Goal: Task Accomplishment & Management: Complete application form

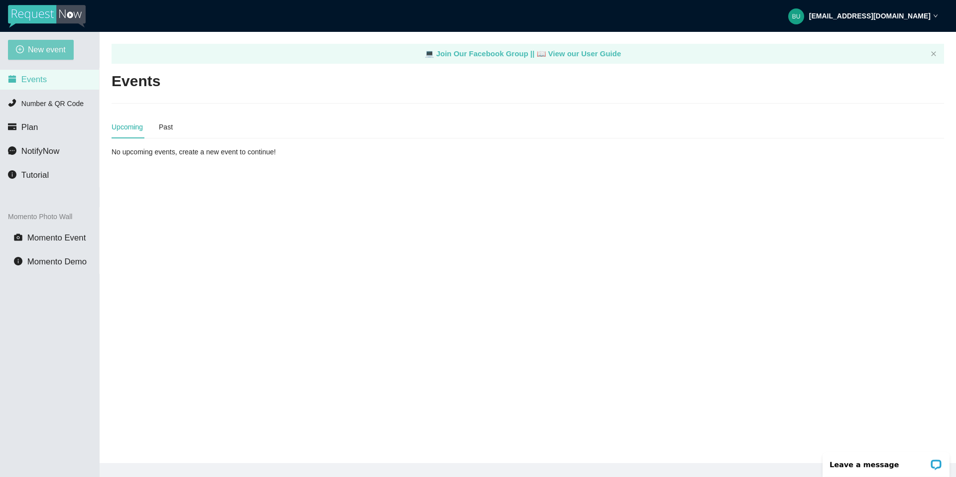
click at [62, 53] on span "New event" at bounding box center [47, 49] width 38 height 12
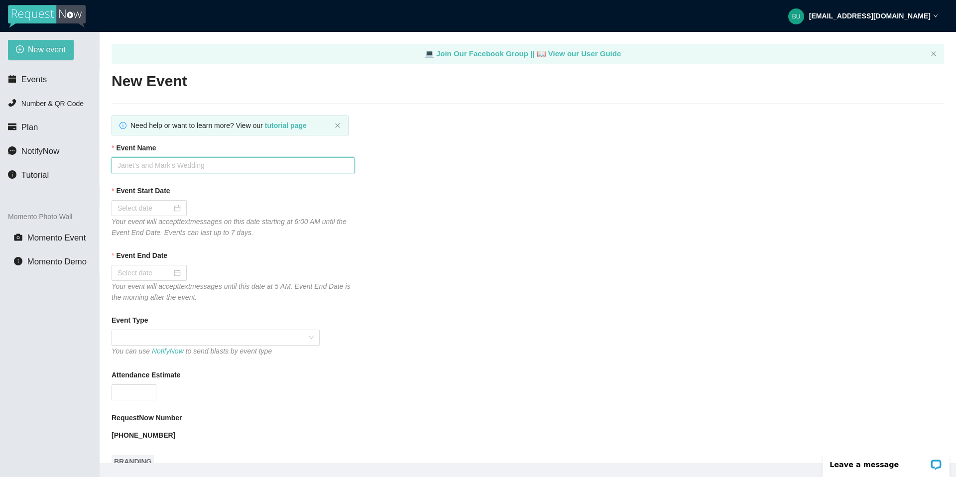
click at [167, 162] on input "Event Name" at bounding box center [233, 165] width 243 height 16
type input "[PERSON_NAME] PLACE"
click at [170, 208] on div at bounding box center [149, 208] width 63 height 11
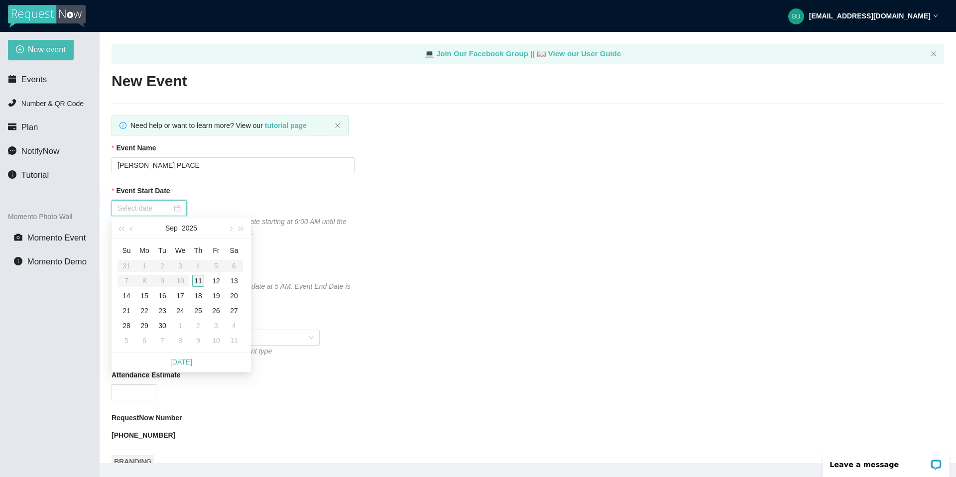
type input "[DATE]"
click at [203, 257] on div "11" at bounding box center [198, 281] width 12 height 12
type input "[DATE]"
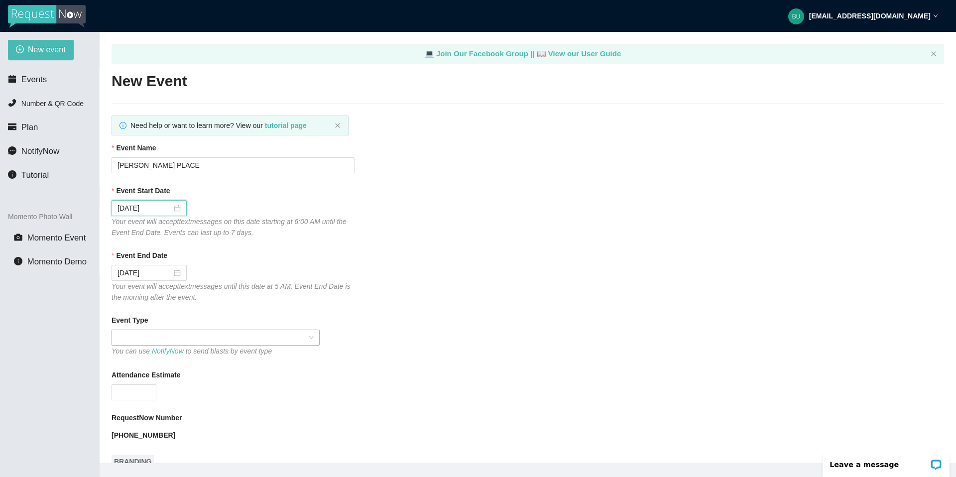
click at [162, 257] on span at bounding box center [216, 337] width 196 height 15
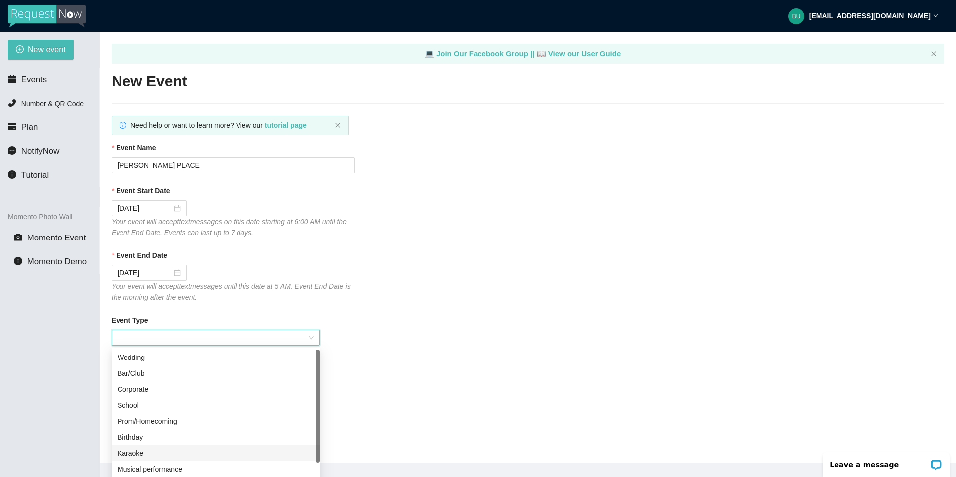
click at [139, 257] on div "Karaoke" at bounding box center [216, 453] width 196 height 11
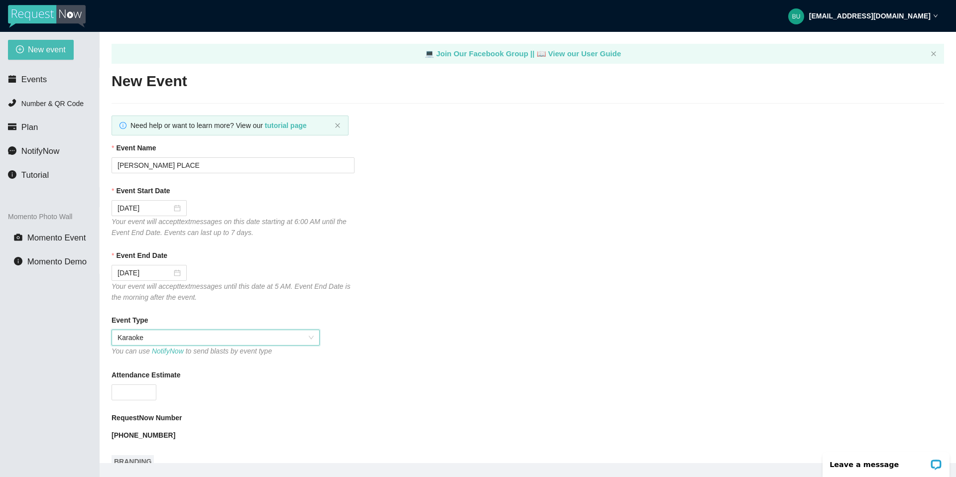
click at [132, 257] on input "Attendance Estimate" at bounding box center [134, 392] width 44 height 15
type input "60"
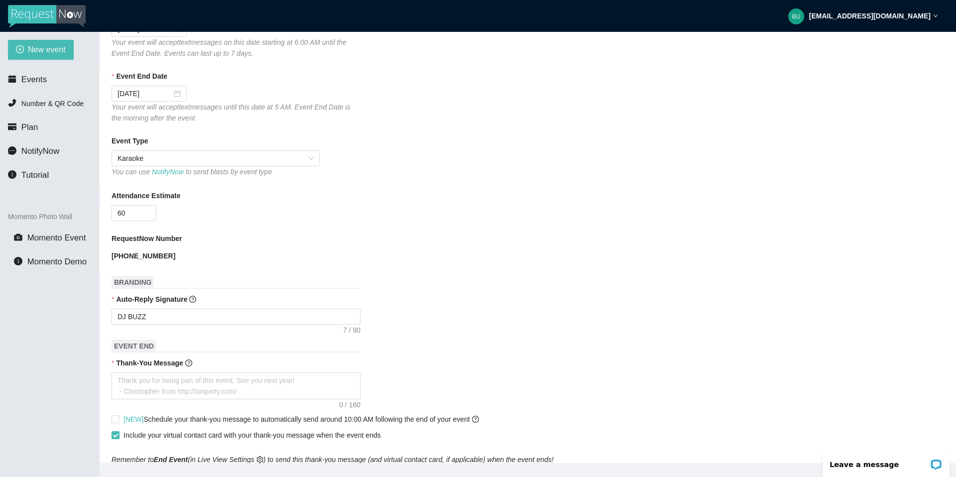
scroll to position [199, 0]
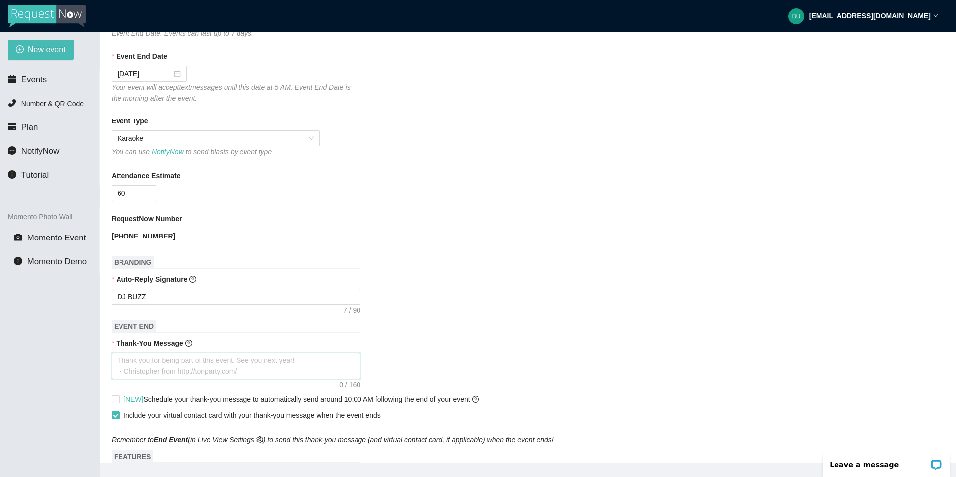
click at [184, 257] on textarea "Thank-You Message" at bounding box center [236, 366] width 249 height 27
type textarea "T"
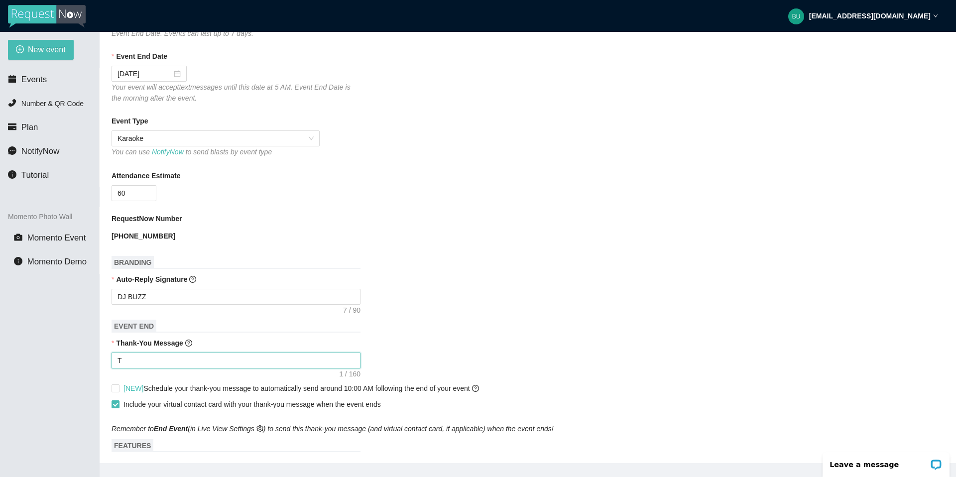
type textarea "Th"
type textarea "Tha"
type textarea "Than"
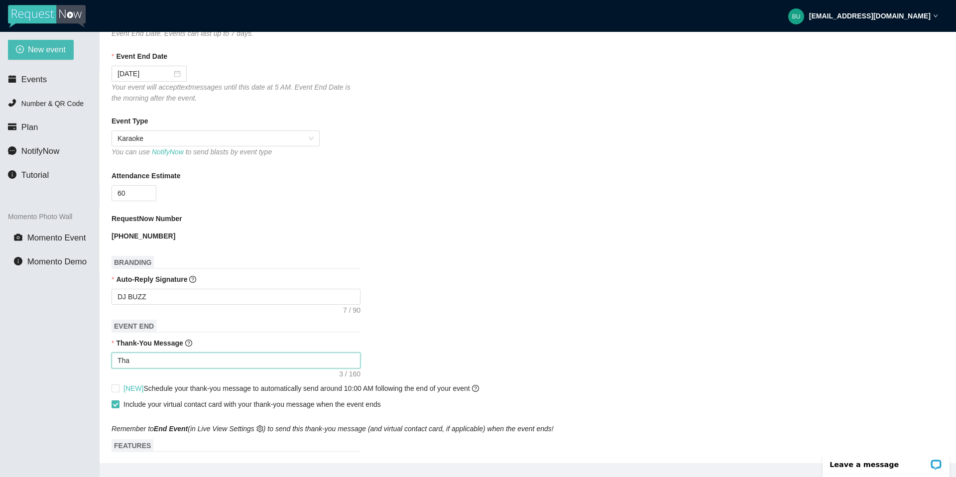
type textarea "Than"
type textarea "Thank"
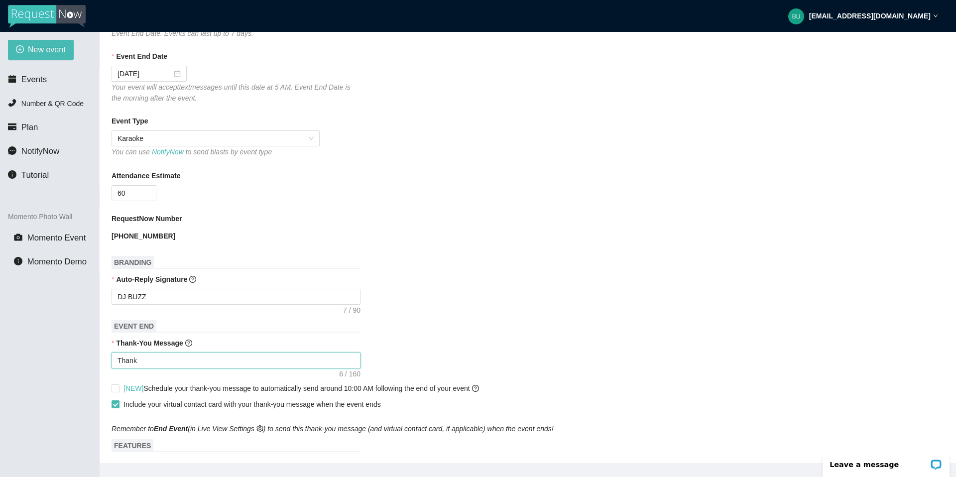
type textarea "Thank y"
type textarea "Thank yo"
type textarea "Thank you"
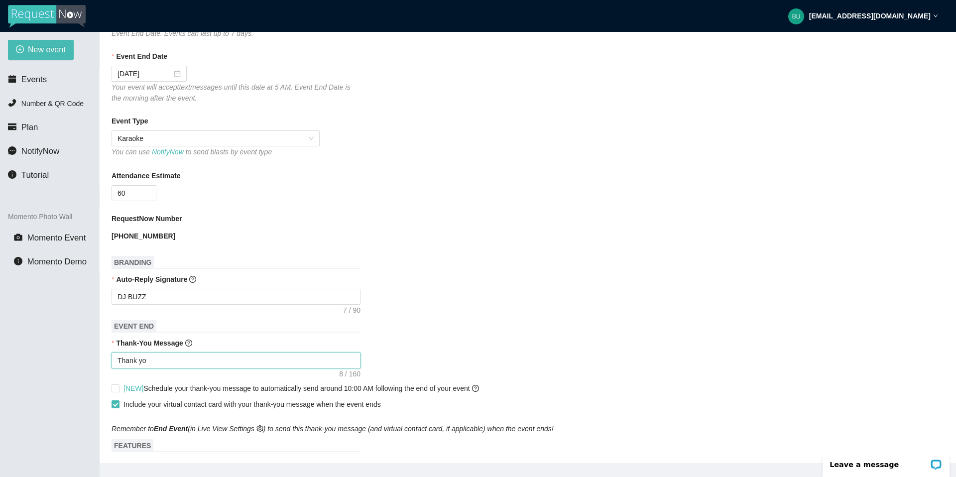
type textarea "Thank you"
type textarea "Thank you f"
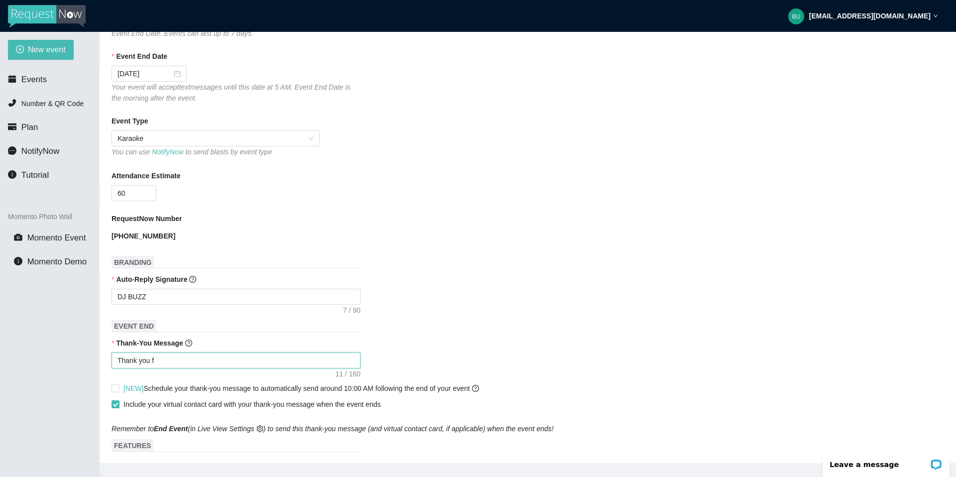
type textarea "Thank you fo"
type textarea "Thank you for"
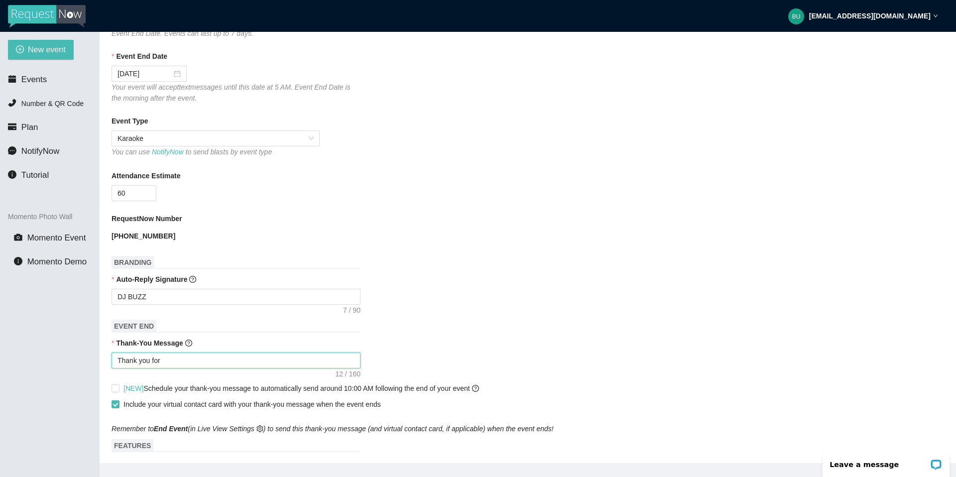
type textarea "Thank you for"
type textarea "Thank you for a"
type textarea "Thank you for al"
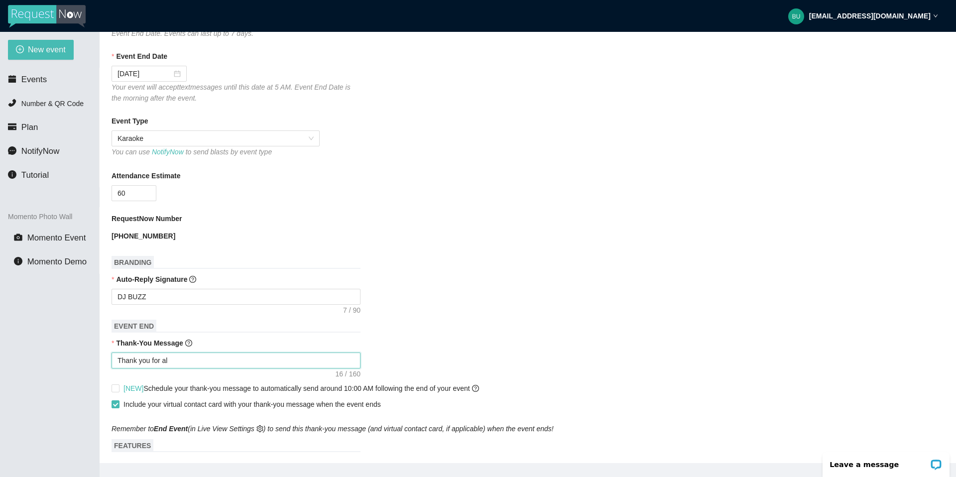
type textarea "Thank you for all"
type textarea "Thank you for allo"
type textarea "Thank you for allow"
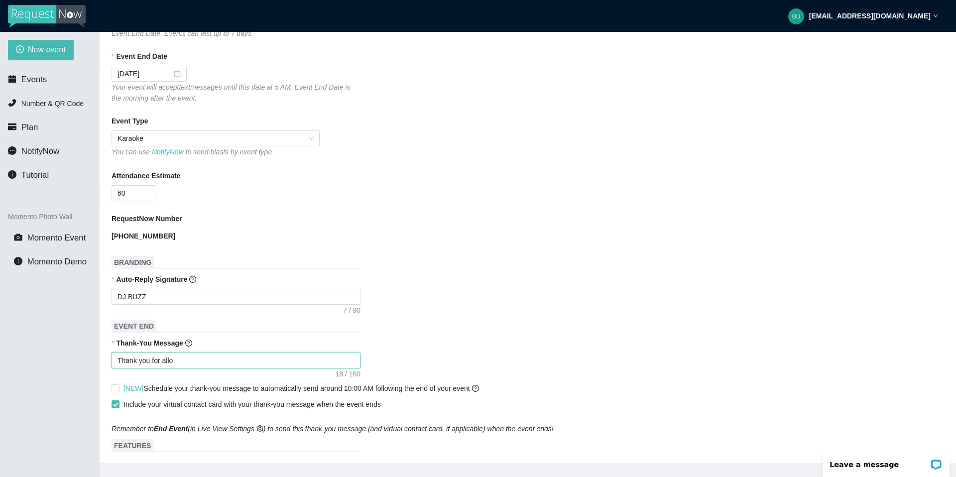
type textarea "Thank you for allow"
type textarea "Thank you for allowi"
type textarea "Thank you for allowin"
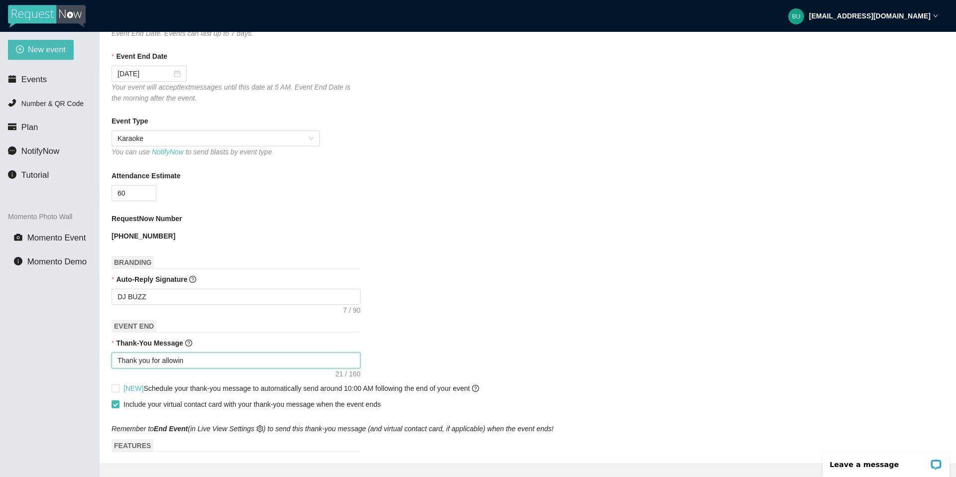
type textarea "Thank you for allowing"
type textarea "Thank you for allowing D"
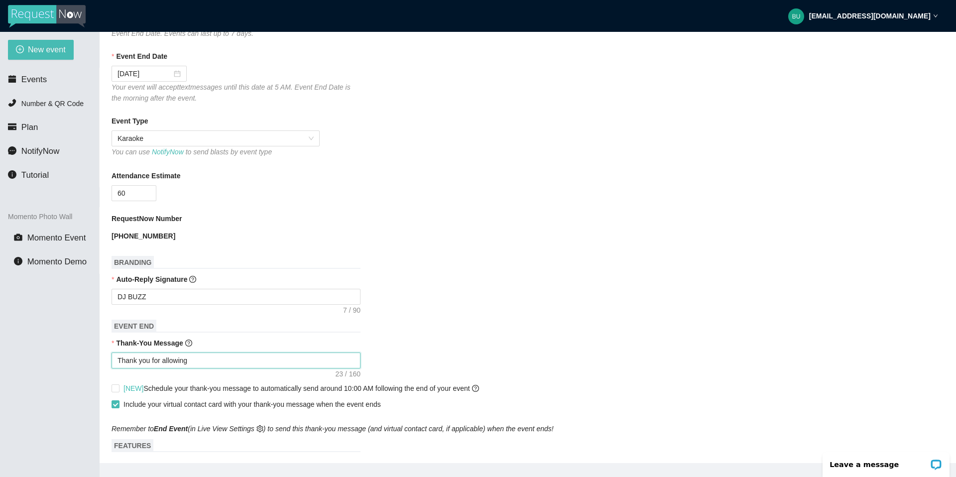
type textarea "Thank you for allowing D"
type textarea "Thank you for allowing DJ"
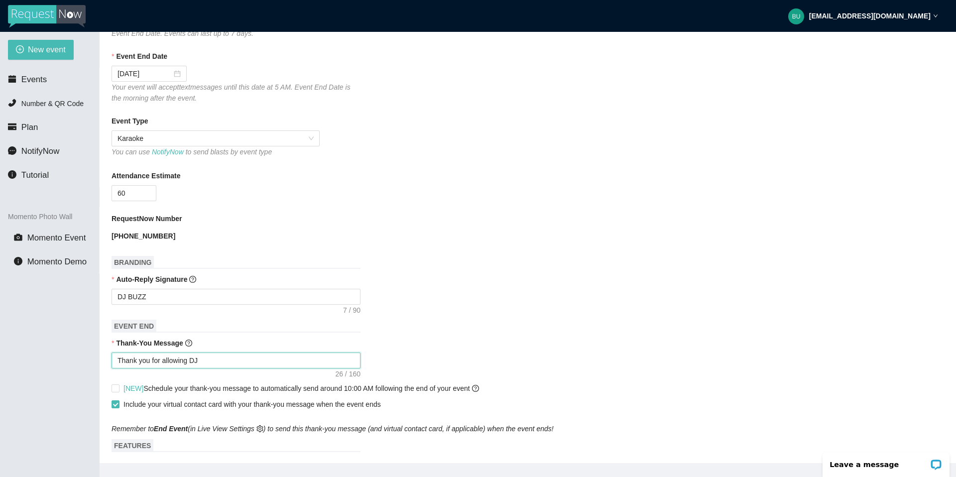
type textarea "Thank you for allowing DJ B"
type textarea "Thank you for allowing DJ [PERSON_NAME]"
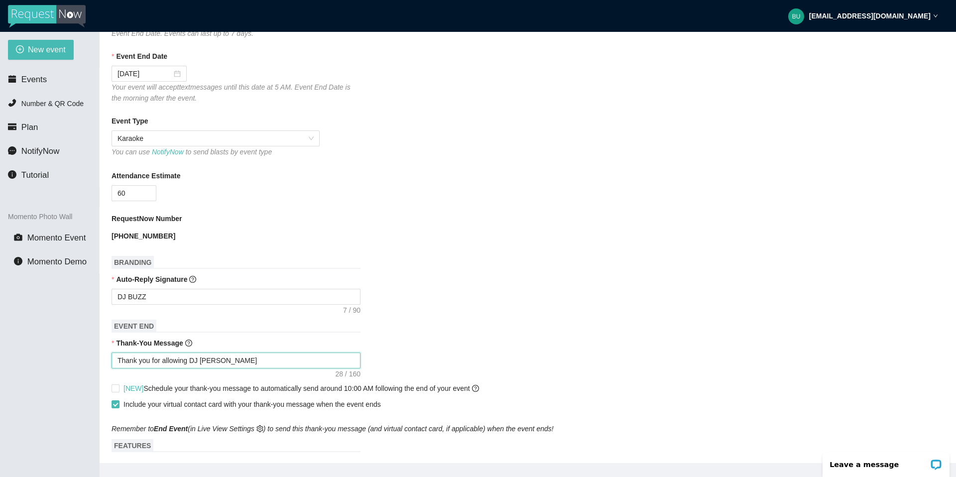
type textarea "Thank you for allowing DJ [PERSON_NAME]"
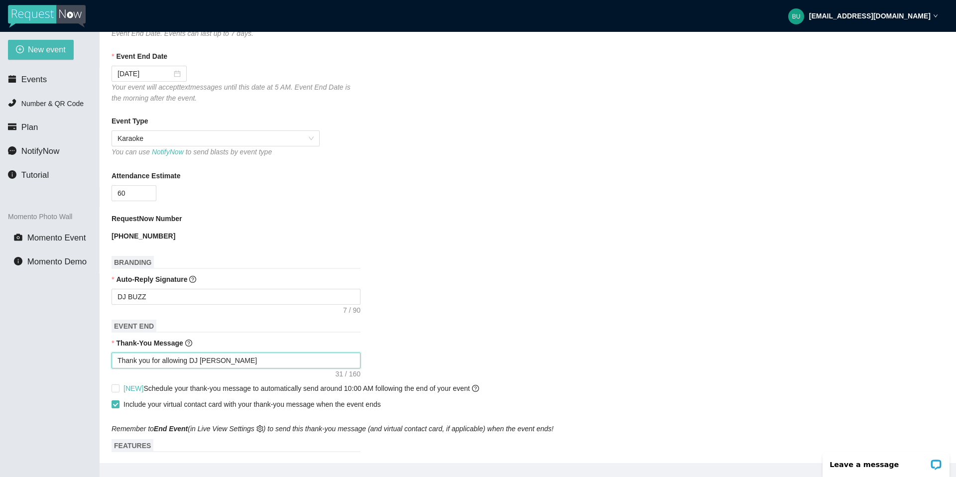
type textarea "Thank you for allowing DJ [PERSON_NAME]"
type textarea "Thank you for allowing DJ [PERSON_NAME] to"
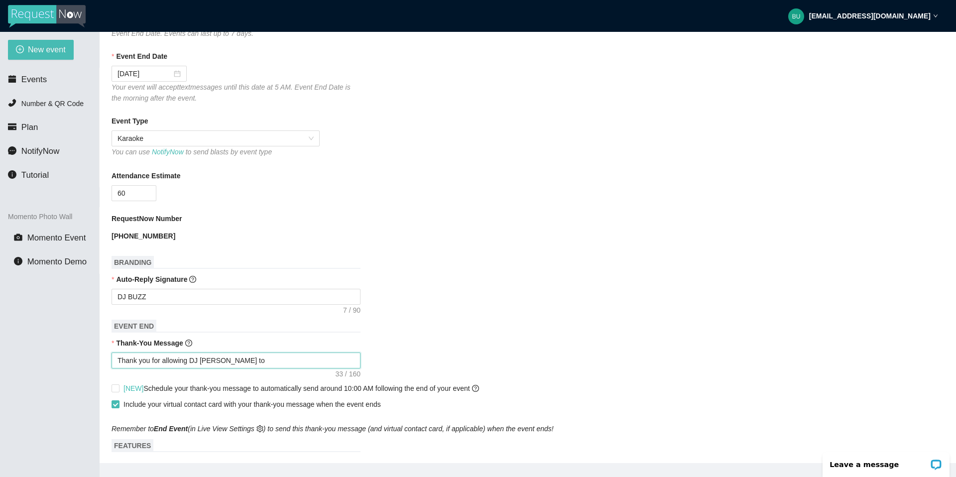
type textarea "Thank you for allowing DJ [PERSON_NAME] to"
type textarea "Thank you for allowing DJ [PERSON_NAME] to h"
type textarea "Thank you for allowing DJ [PERSON_NAME] to ho"
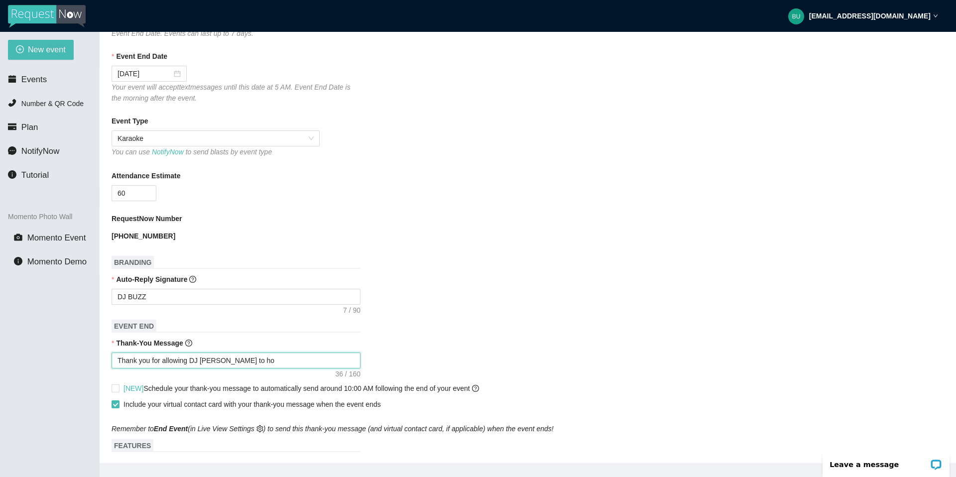
type textarea "Thank you for allowing DJ [PERSON_NAME] to hot"
type textarea "Thank you for allowing DJ [PERSON_NAME] to ho"
type textarea "Thank you for allowing DJ [PERSON_NAME] to hos"
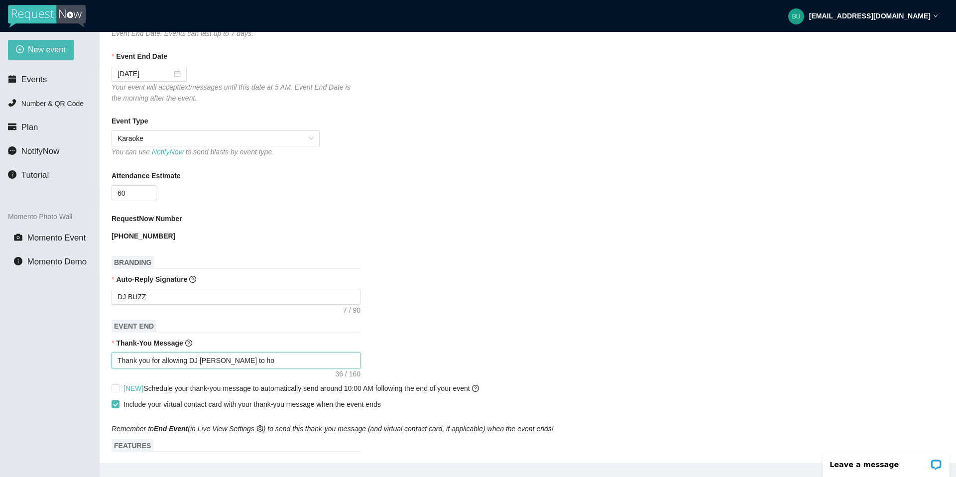
type textarea "Thank you for allowing DJ [PERSON_NAME] to hos"
type textarea "Thank you for allowing DJ [PERSON_NAME] to host"
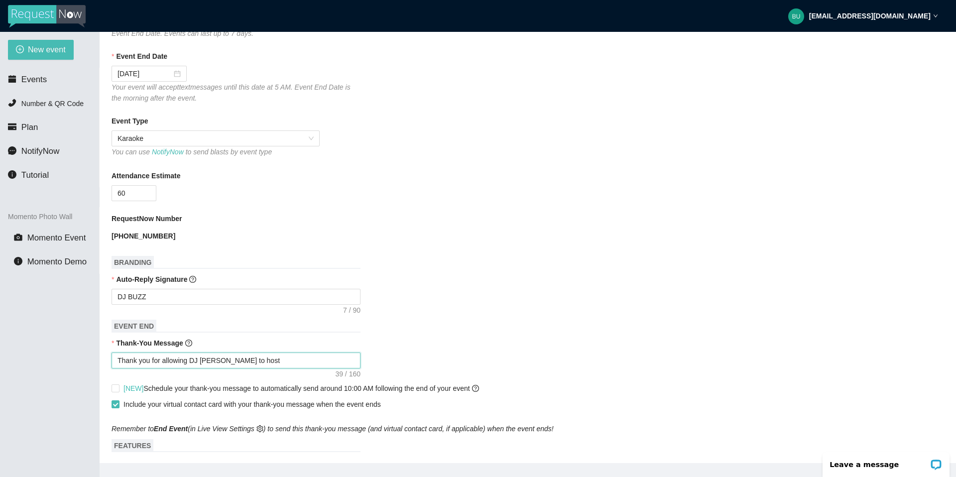
type textarea "Thank you for allowing DJ [PERSON_NAME] to host y"
type textarea "Thank you for allowing DJ [PERSON_NAME] to host yo"
type textarea "Thank you for allowing DJ [PERSON_NAME] to host you"
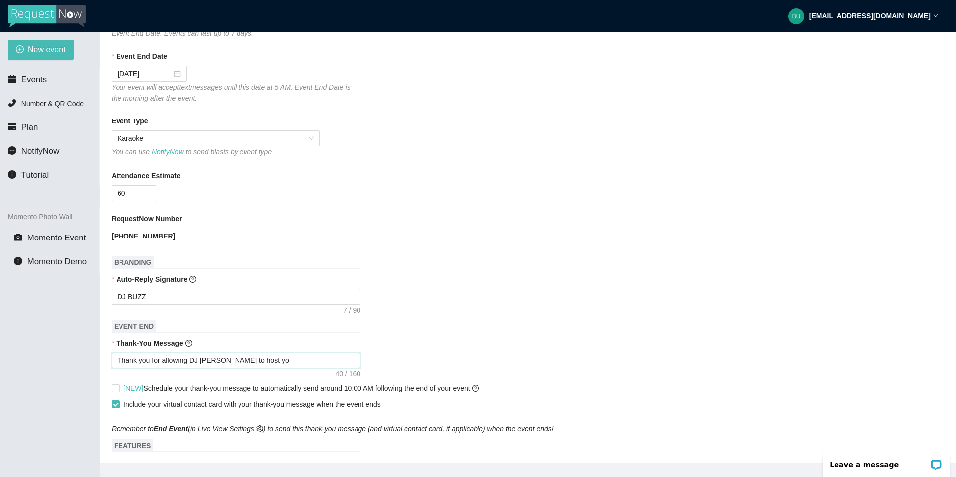
type textarea "Thank you for allowing DJ [PERSON_NAME] to host you"
type textarea "Thank you for allowing DJ [PERSON_NAME] to host your"
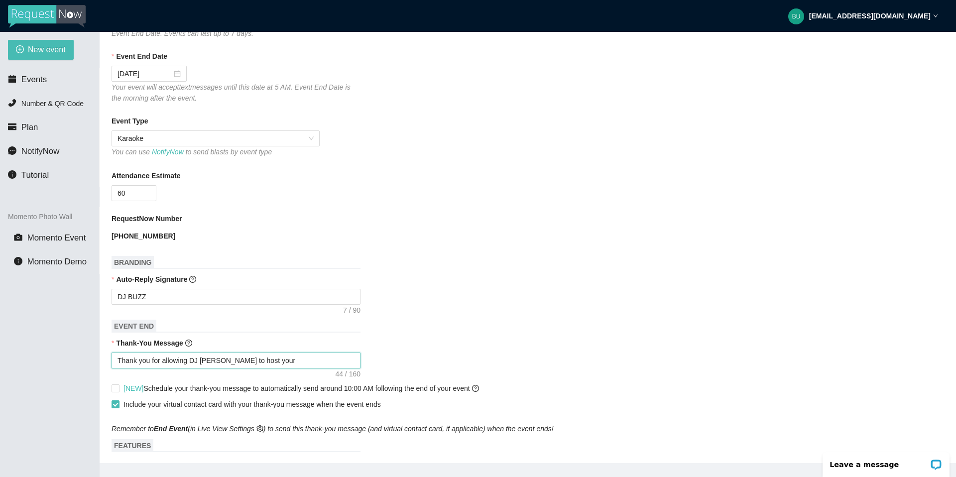
type textarea "Thank you for allowing DJ [PERSON_NAME] to host your K"
type textarea "Thank you for allowing DJ [PERSON_NAME] to host your Ka"
type textarea "Thank you for allowing DJ [PERSON_NAME] to host your Kar"
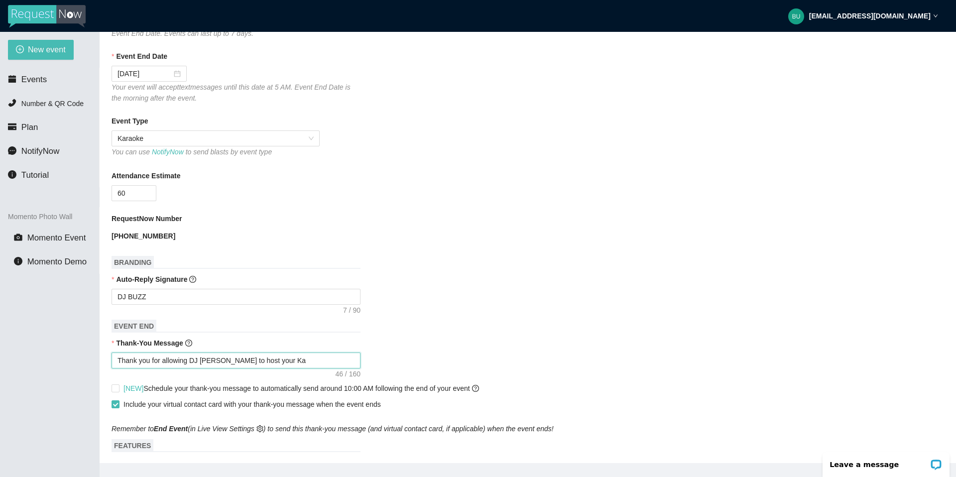
type textarea "Thank you for allowing DJ [PERSON_NAME] to host your Kar"
type textarea "Thank you for allowing DJ [PERSON_NAME] to host your [PERSON_NAME]"
type textarea "Thank you for allowing DJ [PERSON_NAME] to host your Karao"
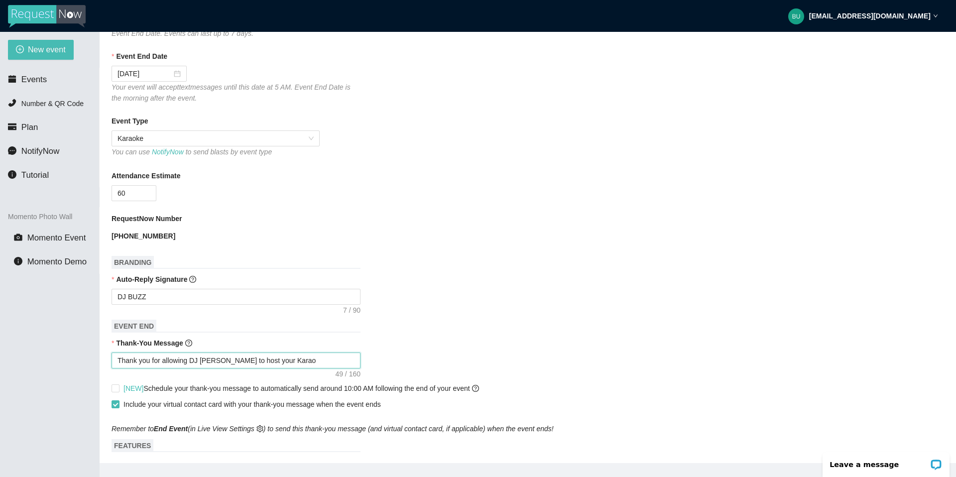
type textarea "Thank you for allowing DJ [PERSON_NAME] to host your Karaok"
type textarea "Thank you for allowing DJ [PERSON_NAME] to host your Karaoke"
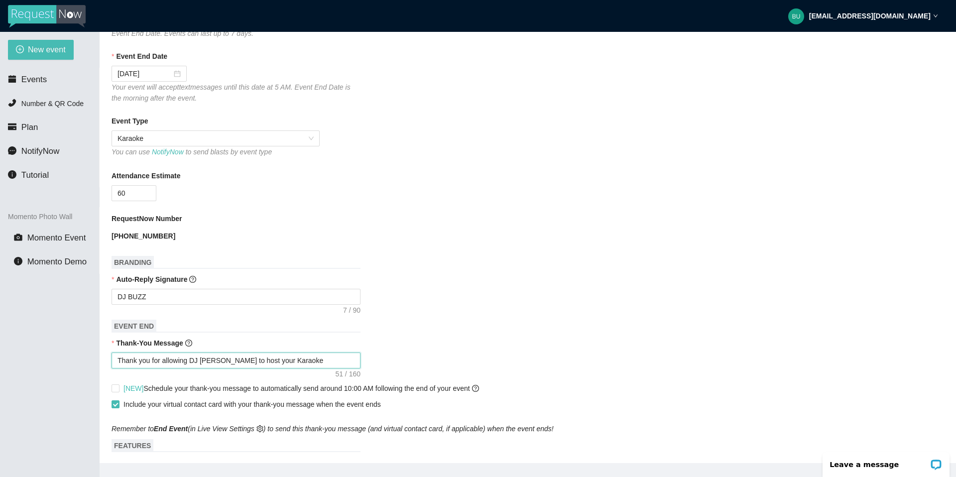
type textarea "Thank you for allowing DJ [PERSON_NAME] to host your Karaoke"
type textarea "Thank you for allowing DJ [PERSON_NAME] to host your Karaoke E"
type textarea "Thank you for allowing DJ [PERSON_NAME] to host your Karaoke Ex"
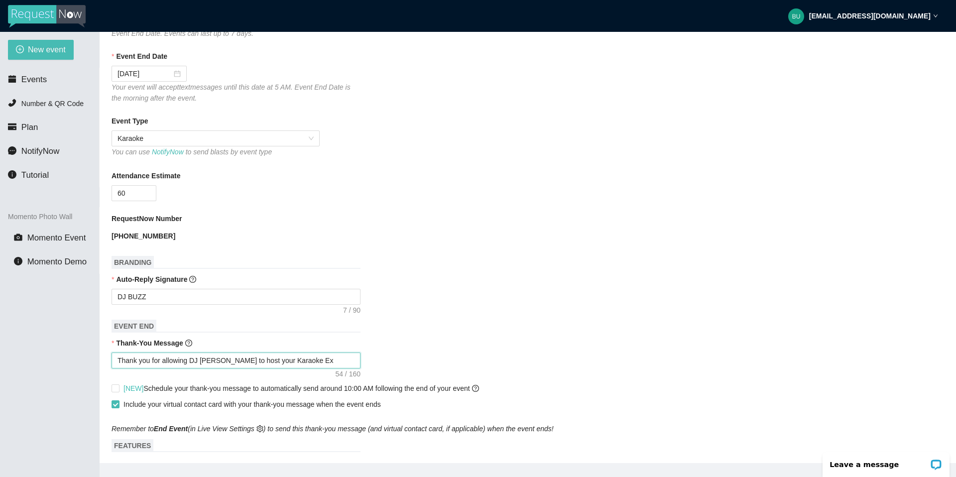
type textarea "Thank you for allowing DJ [PERSON_NAME] to host your Karaoke E"
type textarea "Thank you for allowing DJ [PERSON_NAME] to host your Karaoke"
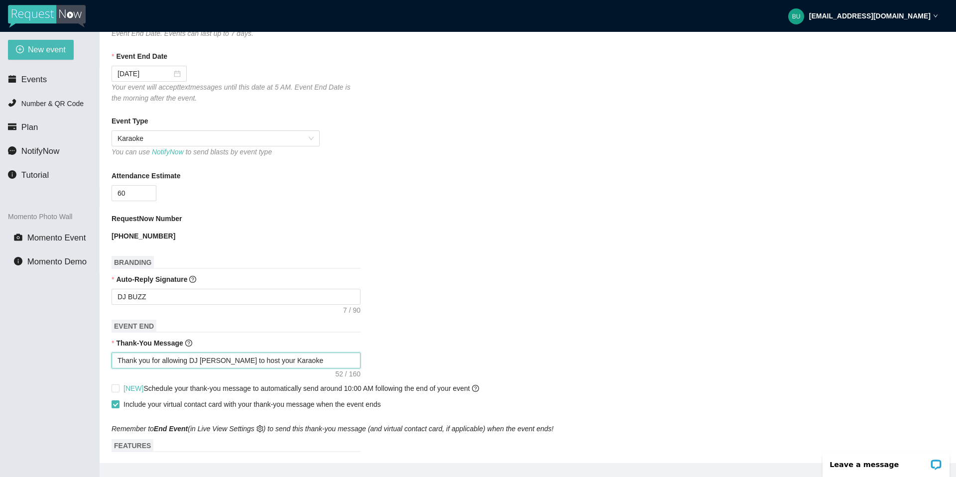
type textarea "Thank you for allowing DJ [PERSON_NAME] to host your Karaoke"
type textarea "Thank you for allowing DJ [PERSON_NAME] to host your Karaoke e"
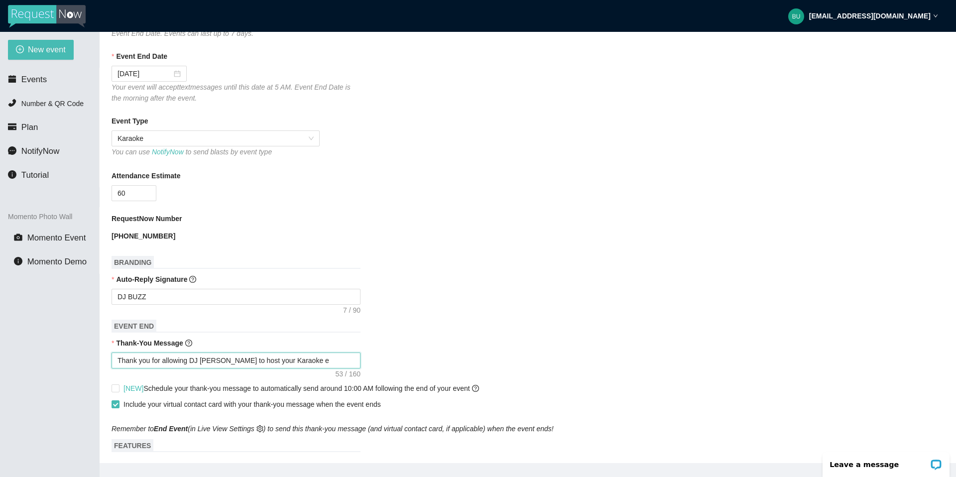
type textarea "Thank you for allowing DJ [PERSON_NAME] to host your Karaoke ev"
type textarea "Thank you for allowing DJ [PERSON_NAME] to host your Karaoke eve"
type textarea "Thank you for allowing DJ [PERSON_NAME] to host your Karaoke even"
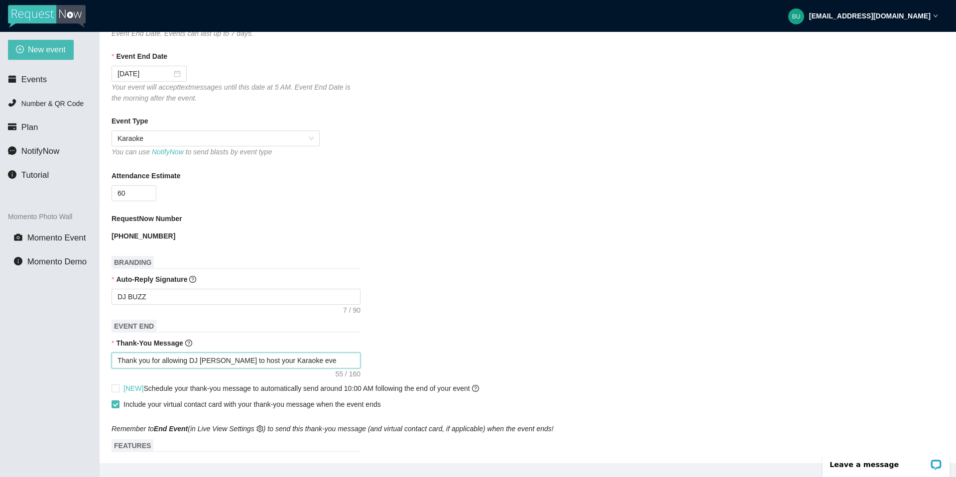
type textarea "Thank you for allowing DJ [PERSON_NAME] to host your Karaoke even"
type textarea "Thank you for allowing DJ [PERSON_NAME] to host your Karaoke event"
type textarea "Thank you for allowing DJ [PERSON_NAME] to host your Karaoke event."
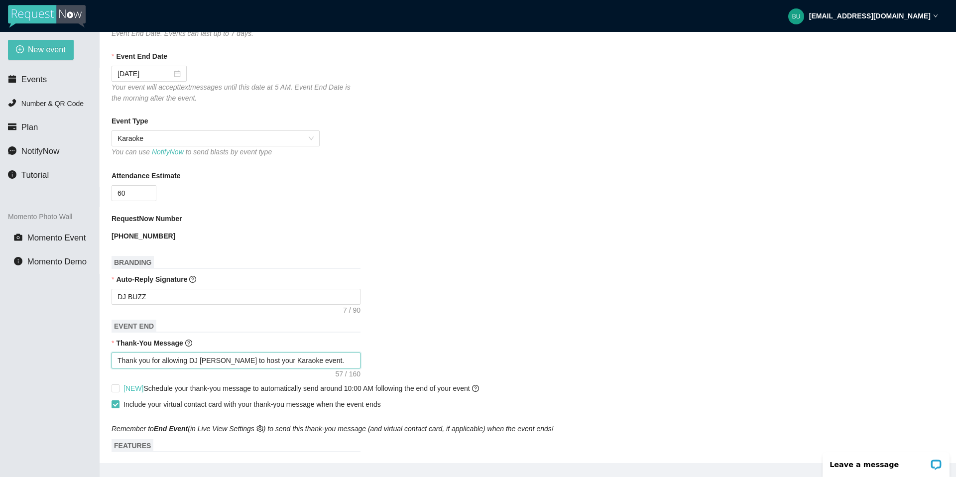
type textarea "Thank you for allowing DJ [PERSON_NAME] to host your Karaoke event."
type textarea "Thank you for allowing DJ [PERSON_NAME] to host your Karaoke event. P"
type textarea "Thank you for allowing DJ [PERSON_NAME] to host your Karaoke event. Pl"
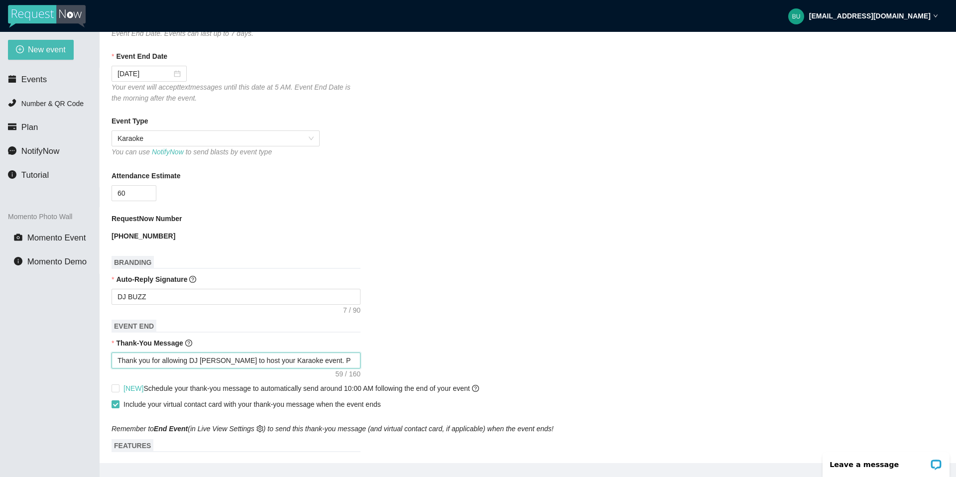
type textarea "Thank you for allowing DJ [PERSON_NAME] to host your Karaoke event. Pl"
type textarea "Thank you for allowing DJ [PERSON_NAME] to host your Karaoke event. Ple"
type textarea "Thank you for allowing DJ [PERSON_NAME] to host your Karaoke event. [GEOGRAPHIC…"
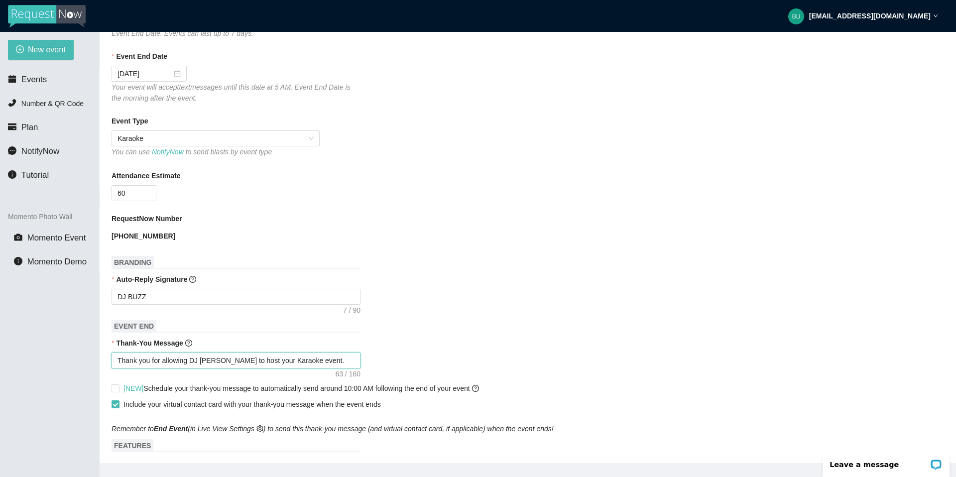
type textarea "Thank you for allowing DJ [PERSON_NAME] to host your Karaoke event. Pleas"
type textarea "Thank you for allowing DJ [PERSON_NAME] to host your Karaoke event. Please"
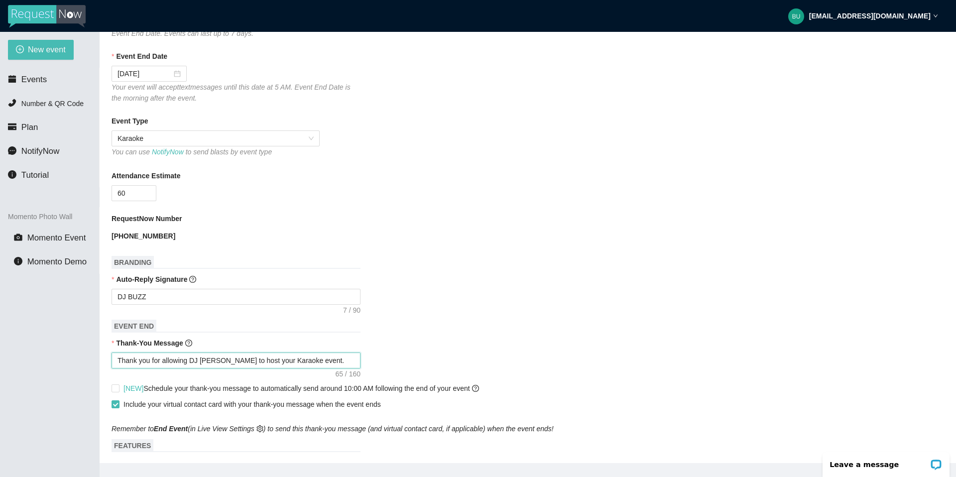
type textarea "Thank you for allowing DJ [PERSON_NAME] to host your Karaoke event. Please"
type textarea "Thank you for allowing DJ [PERSON_NAME] to host your Karaoke event. Please v"
type textarea "Thank you for allowing DJ [PERSON_NAME] to host your Karaoke event. Please vi"
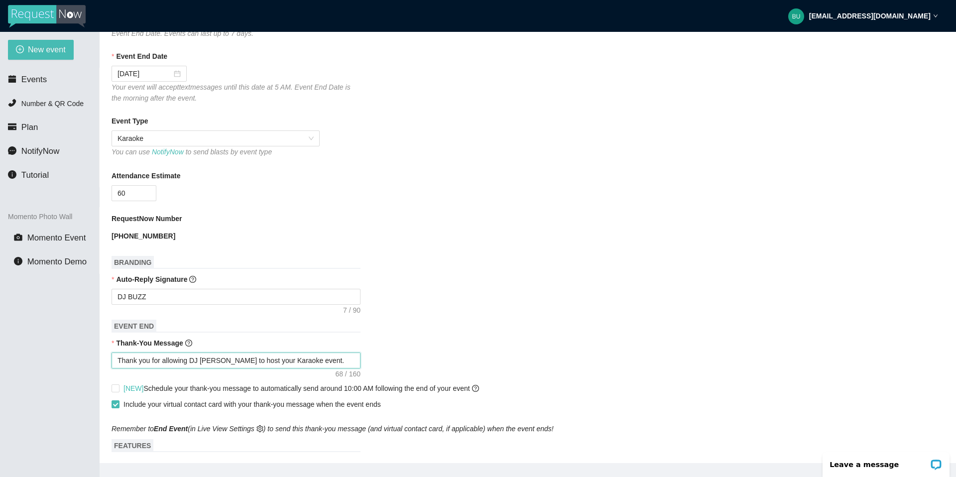
type textarea "Thank you for allowing DJ [PERSON_NAME] to host your Karaoke event. Please vis"
type textarea "Thank you for allowing DJ [PERSON_NAME] to host your Karaoke event. Please visi"
type textarea "Thank you for allowing DJ [PERSON_NAME] to host your Karaoke event. Please visit"
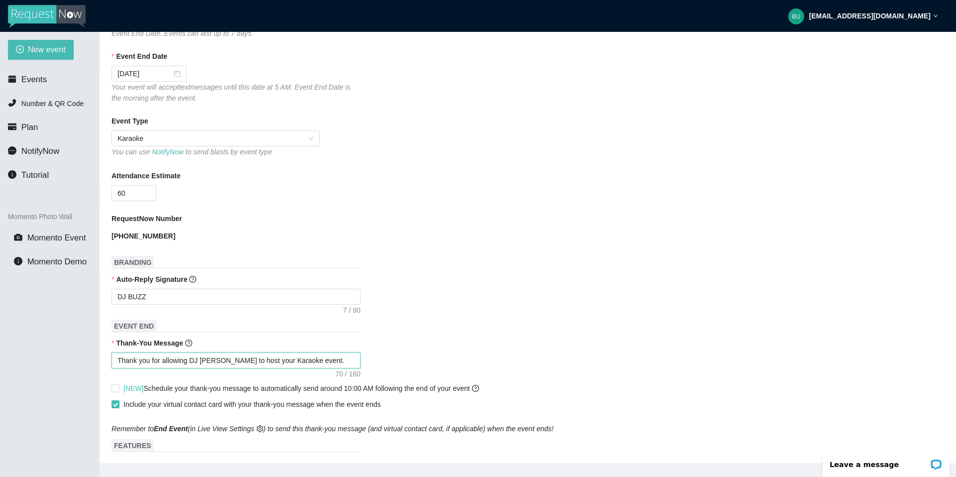
type textarea "Thank you for allowing DJ [PERSON_NAME] to host your Karaoke event. Please visit"
type textarea "Thank you for allowing DJ [PERSON_NAME] to host your Karaoke event. Please visi…"
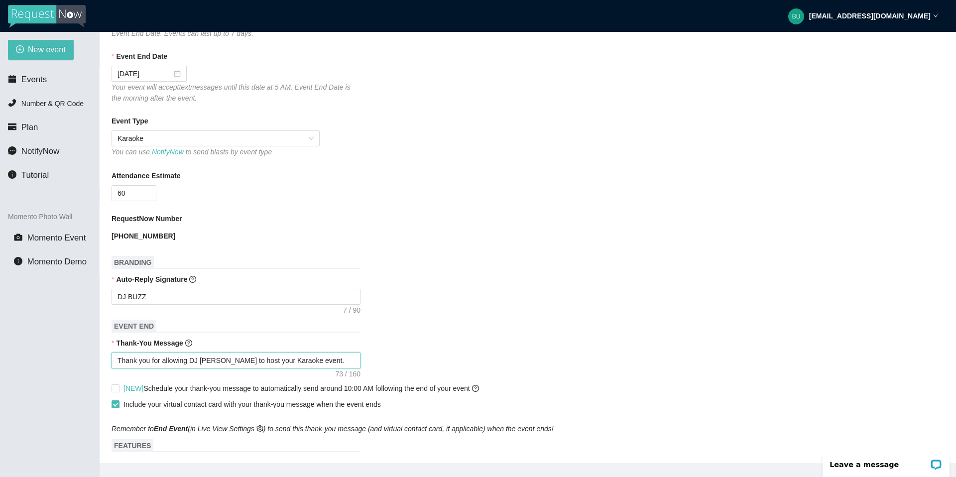
type textarea "Thank you for allowing DJ [PERSON_NAME] to host your Karaoke event. Please visi…"
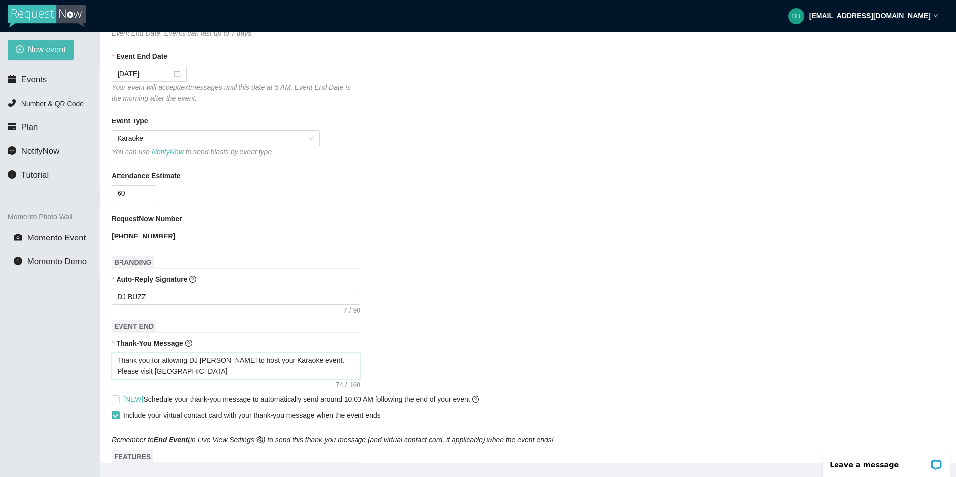
type textarea "Thank you for allowing DJ [PERSON_NAME] to host your Karaoke event. Please visi…"
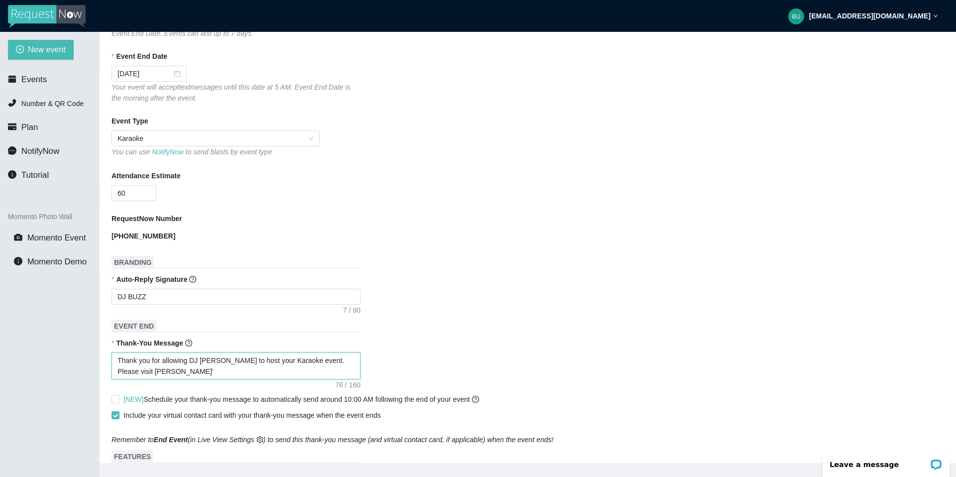
type textarea "Thank you for allowing DJ [PERSON_NAME] to host your Karaoke event. Please visi…"
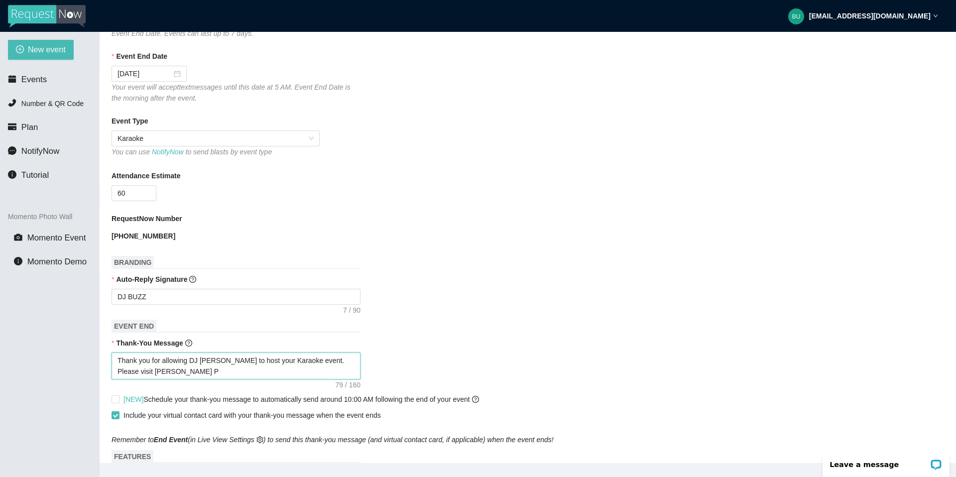
type textarea "Thank you for allowing DJ [PERSON_NAME] to host your Karaoke event. Please visi…"
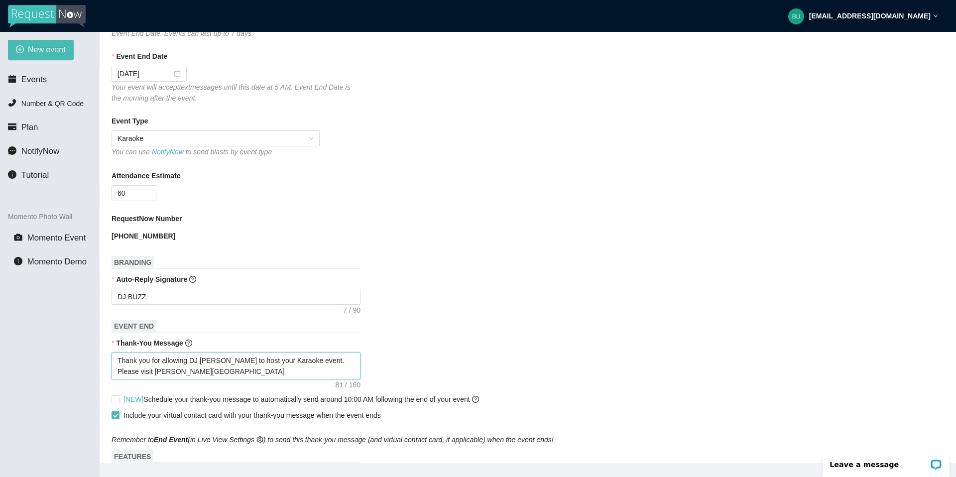
type textarea "Thank you for allowing DJ [PERSON_NAME] to host your Karaoke event. Please visi…"
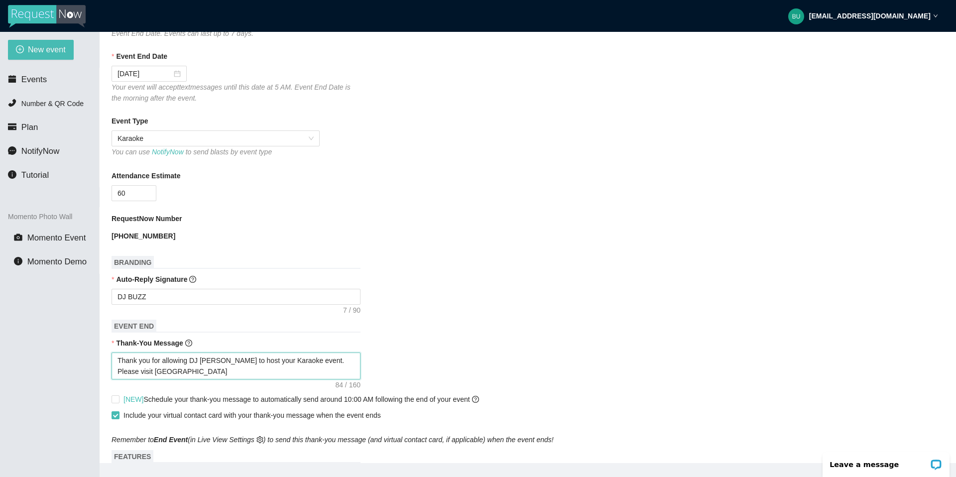
type textarea "Thank you for allowing DJ [PERSON_NAME] to host your Karaoke event. Please visi…"
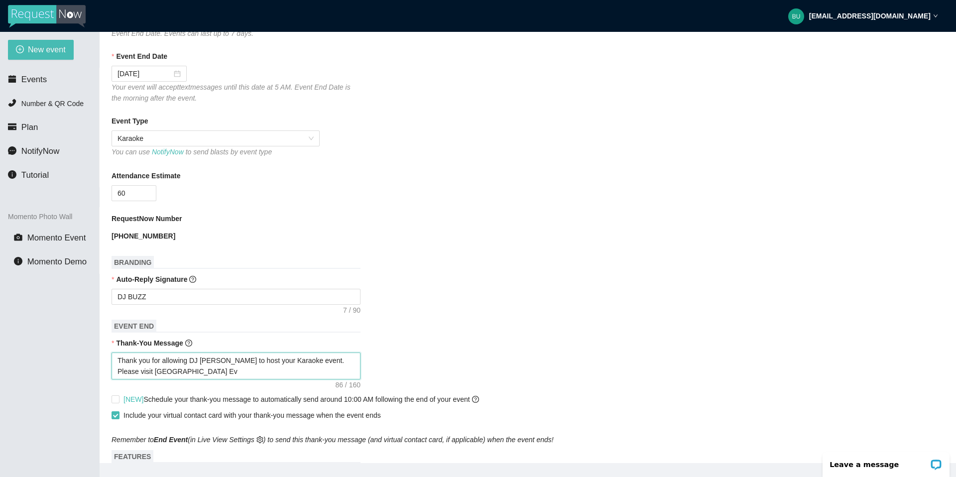
type textarea "Thank you for allowing DJ [PERSON_NAME] to host your Karaoke event. Please visi…"
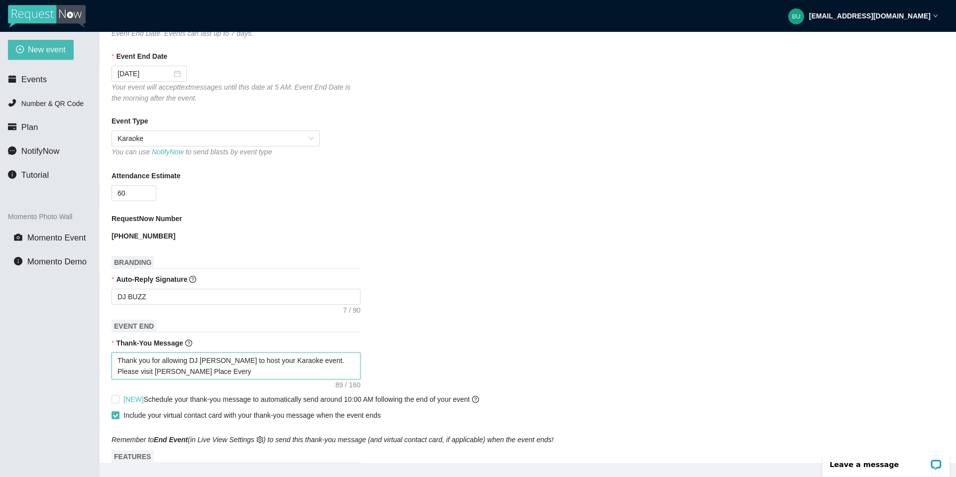
type textarea "Thank you for allowing DJ [PERSON_NAME] to host your Karaoke event. Please visi…"
click at [567, 257] on form "Event Name [PERSON_NAME] PLACE Event Start Date [DATE] Your event will accept t…" at bounding box center [528, 329] width 832 height 772
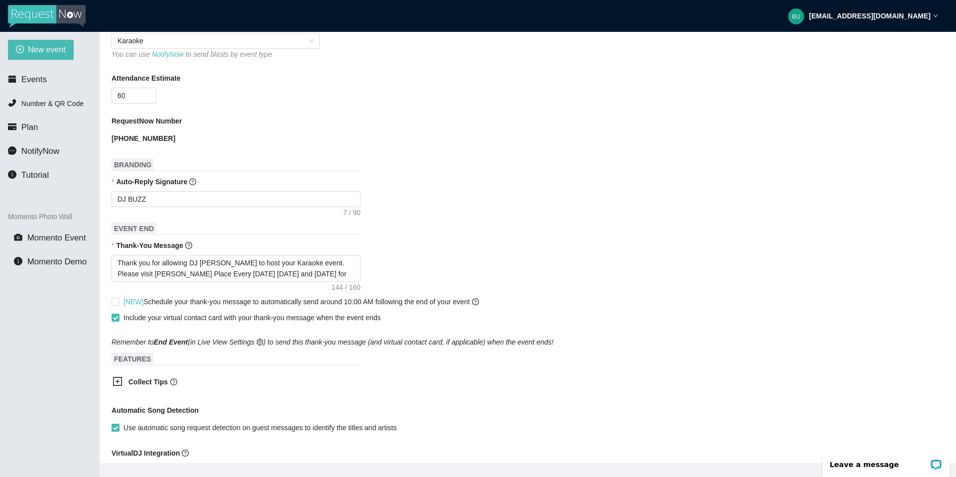
scroll to position [299, 0]
click at [115, 257] on input "[NEW] Schedule your thank-you message to automatically send around 10:00 AM fol…" at bounding box center [115, 299] width 7 height 7
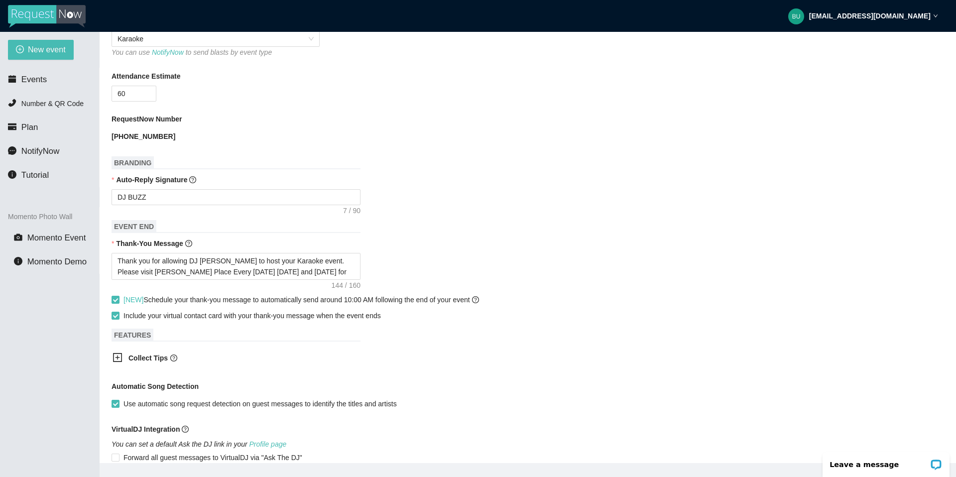
click at [460, 257] on div "Automatic Song Detection" at bounding box center [528, 388] width 832 height 15
click at [117, 257] on icon "plus-square" at bounding box center [118, 357] width 4 height 4
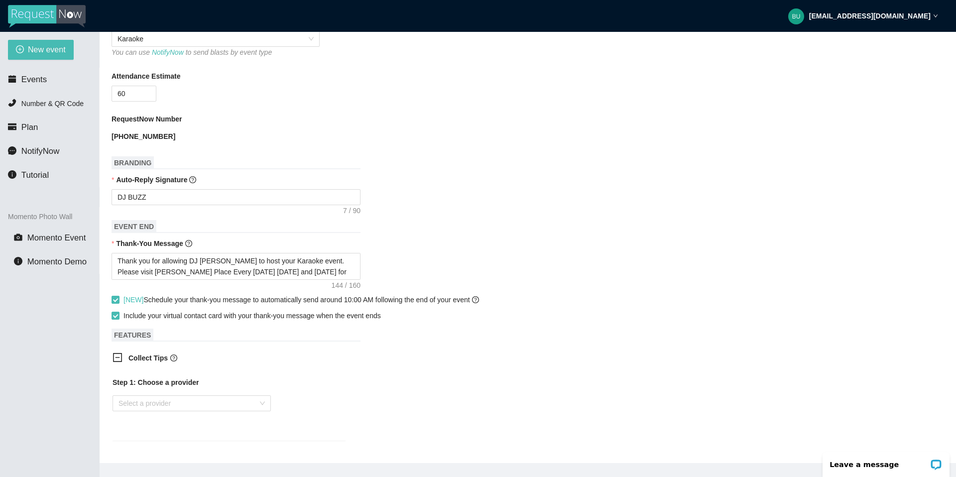
click at [117, 257] on icon "minus-square" at bounding box center [118, 357] width 4 height 0
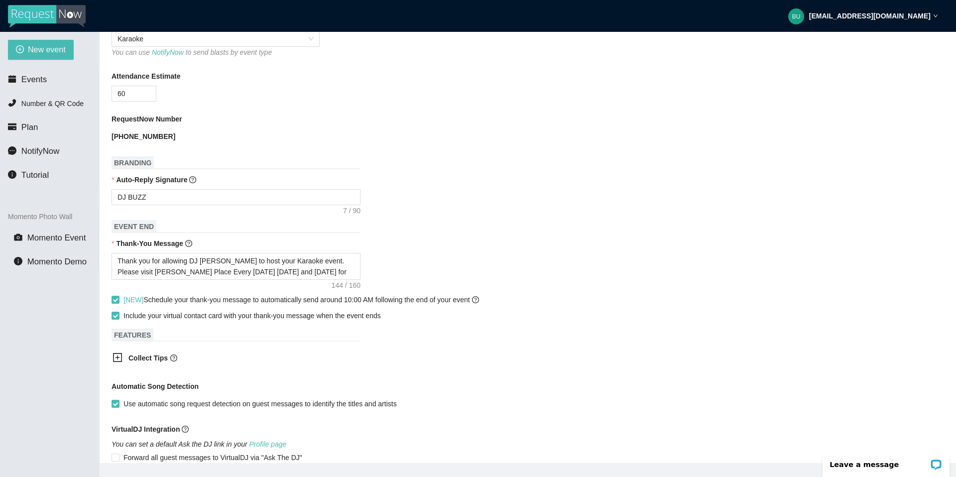
click at [417, 257] on div "Collect Tips Step 1: Choose a provider Select a provider" at bounding box center [528, 359] width 832 height 24
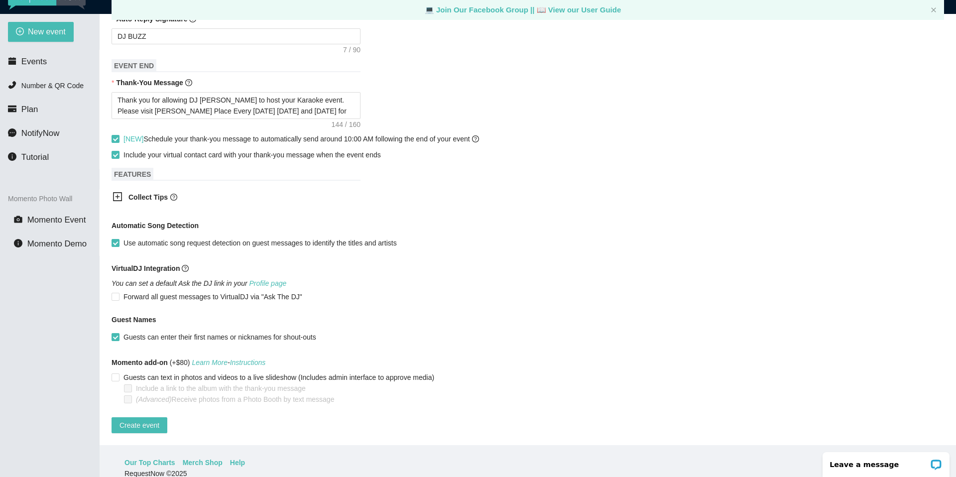
scroll to position [20, 0]
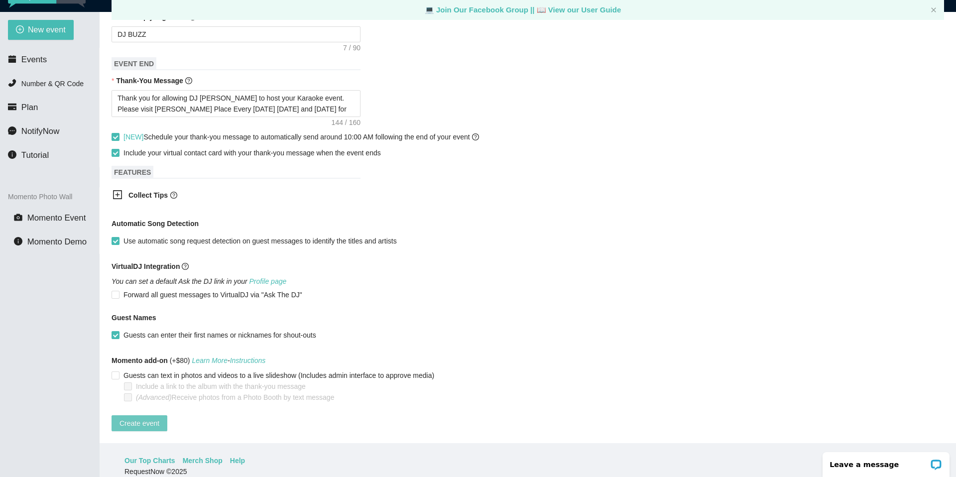
click at [141, 257] on span "Create event" at bounding box center [139, 423] width 40 height 11
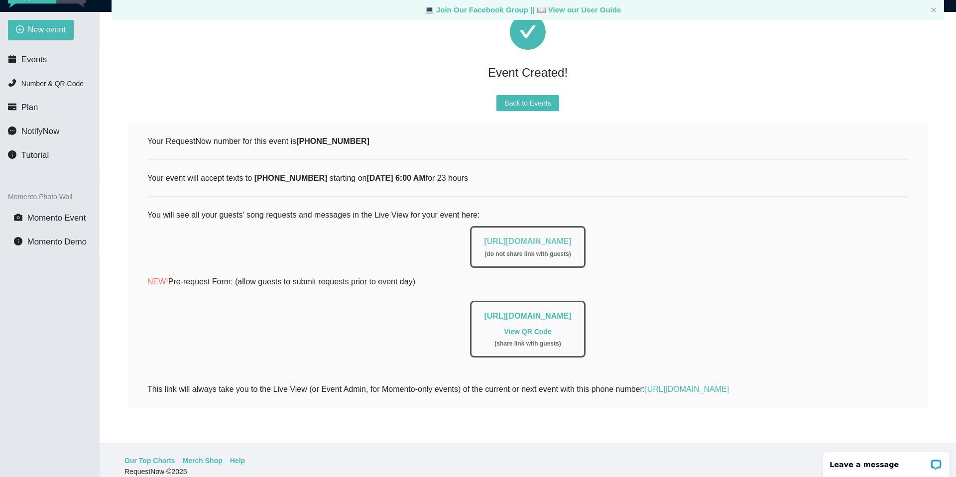
click at [500, 237] on link "[URL][DOMAIN_NAME]" at bounding box center [527, 241] width 87 height 8
